Goal: Task Accomplishment & Management: Use online tool/utility

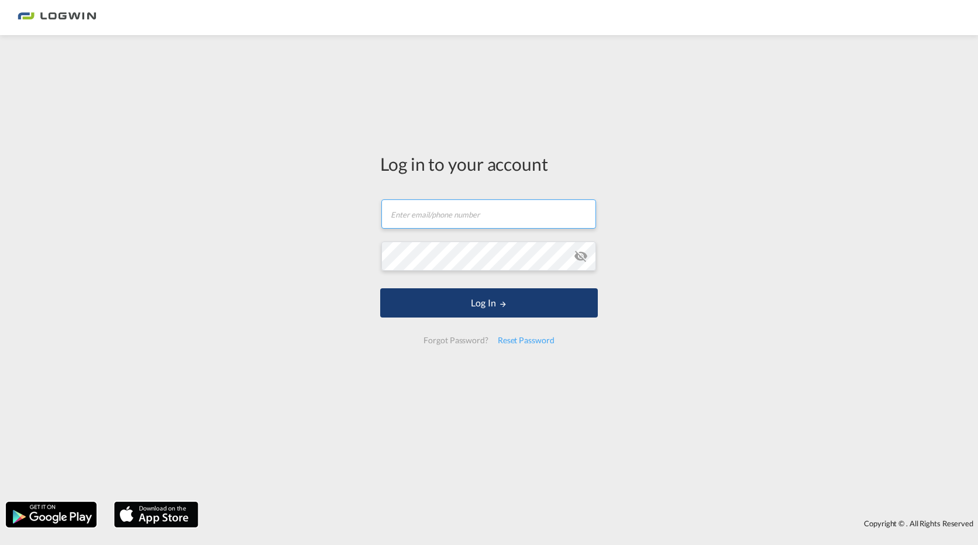
type input "[PERSON_NAME][EMAIL_ADDRESS][PERSON_NAME][DOMAIN_NAME]"
click at [418, 290] on button "Log In" at bounding box center [489, 302] width 218 height 29
